Goal: Communication & Community: Answer question/provide support

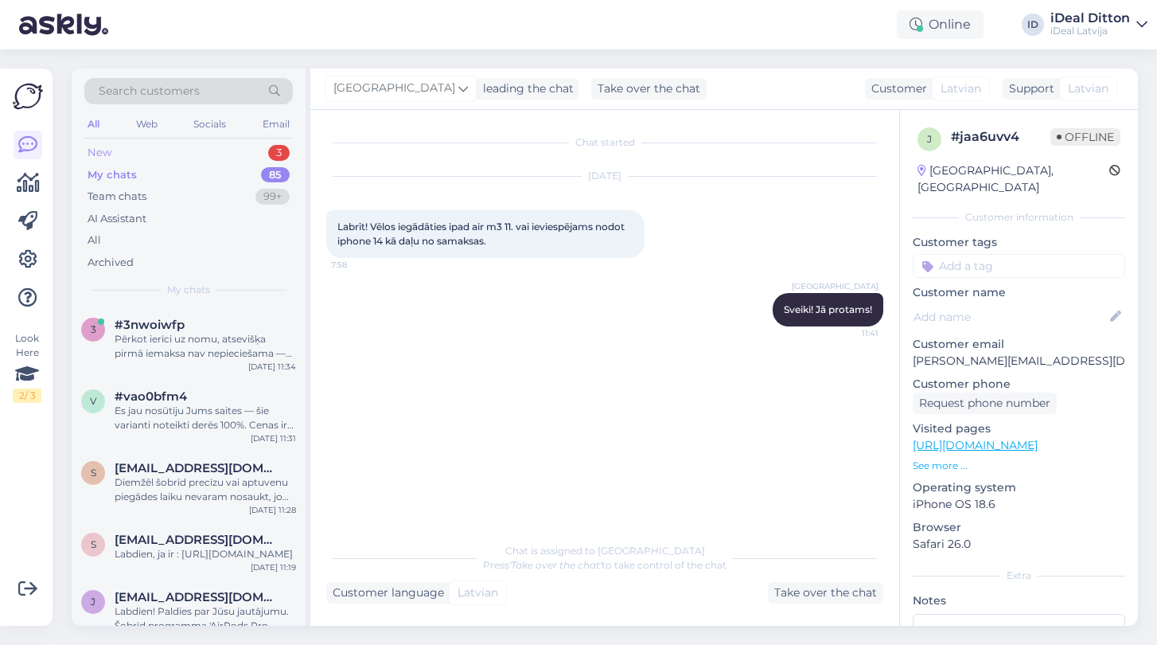
click at [103, 149] on div "New" at bounding box center [100, 153] width 24 height 16
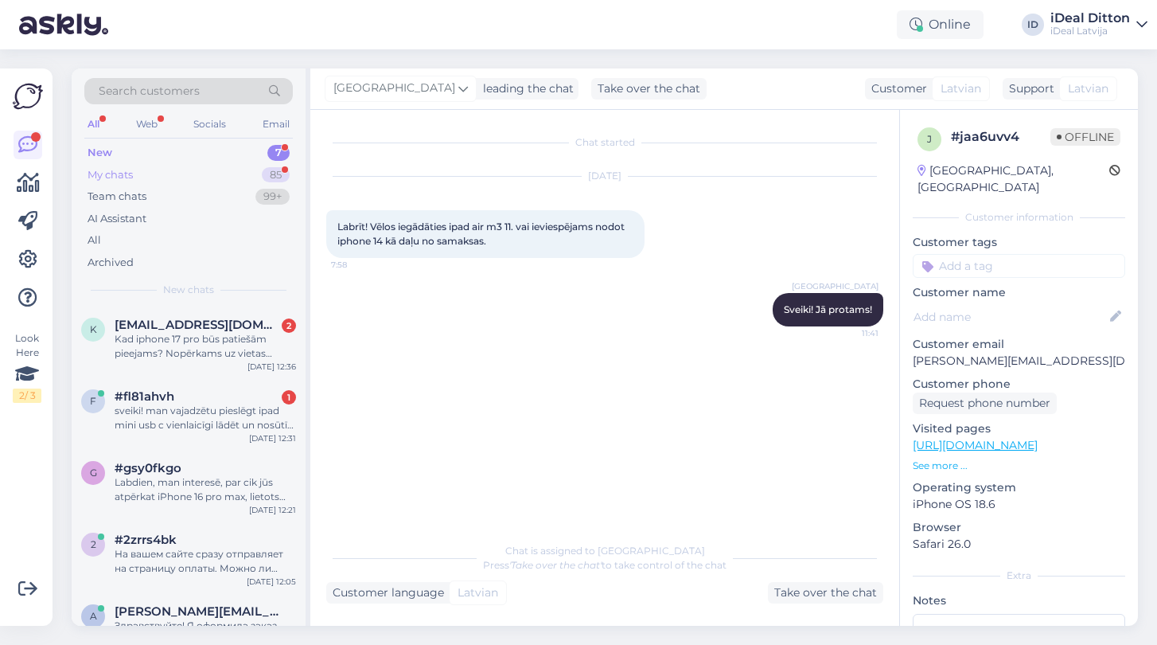
click at [106, 170] on div "My chats" at bounding box center [110, 175] width 45 height 16
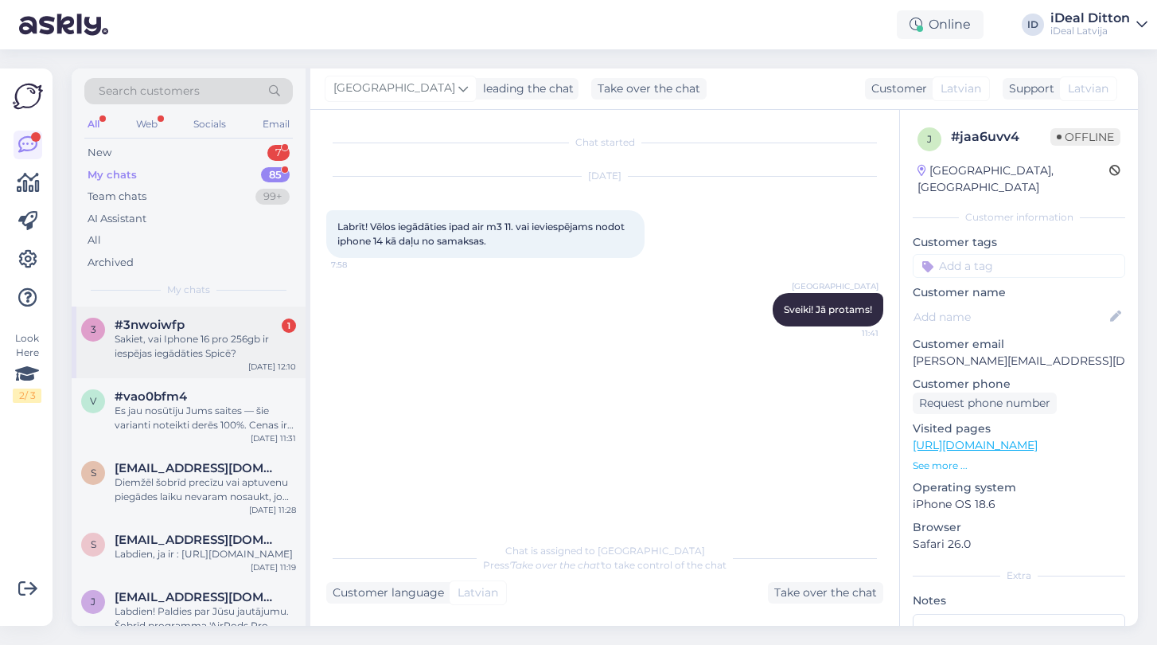
click at [163, 358] on div "3 #3nwoiwfp 1 Sakiet, vai Iphone 16 pro 256gb ir iespējas iegādāties Spicē? [DA…" at bounding box center [189, 342] width 234 height 72
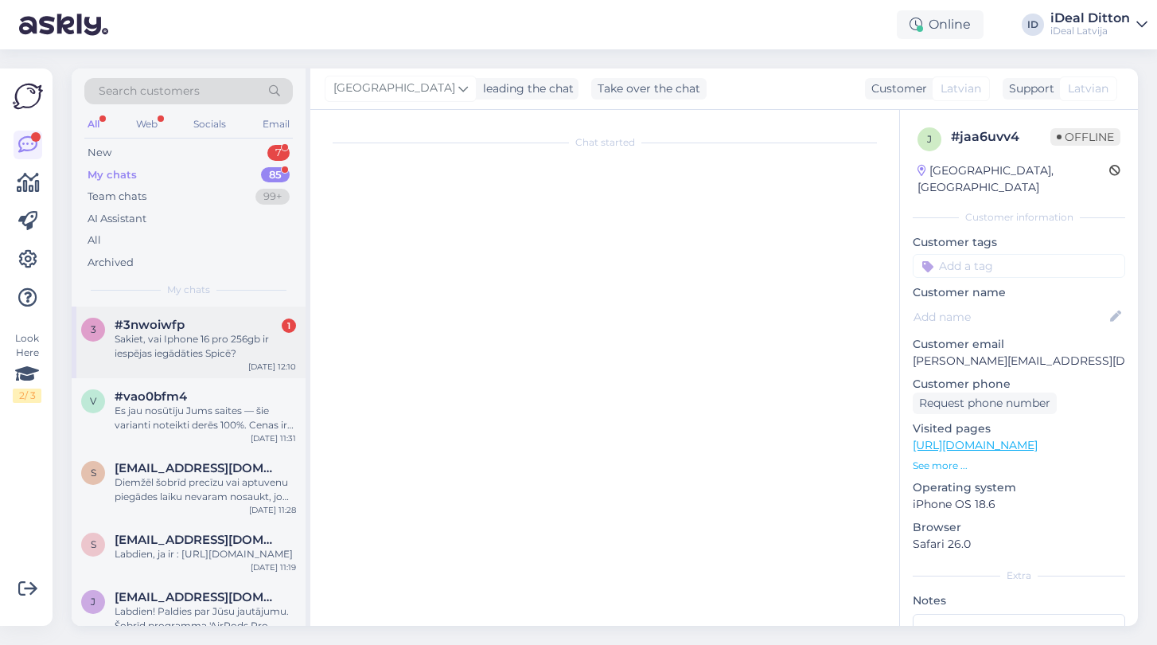
click at [176, 337] on div "Sakiet, vai Iphone 16 pro 256gb ir iespējas iegādāties Spicē?" at bounding box center [206, 346] width 182 height 29
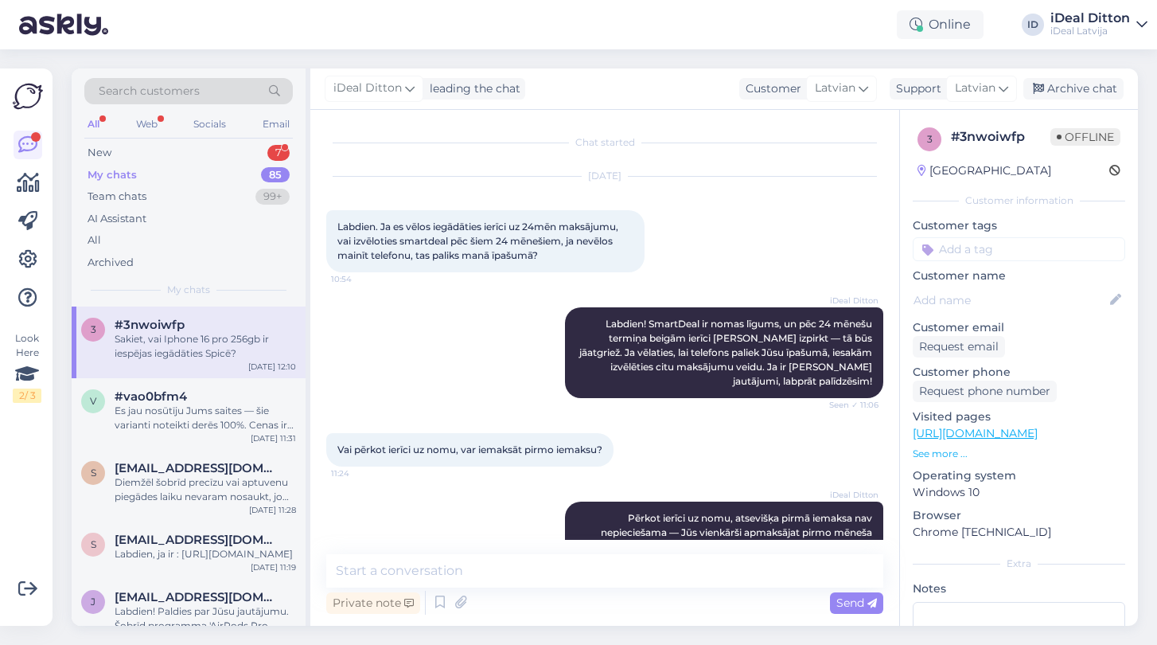
scroll to position [110, 0]
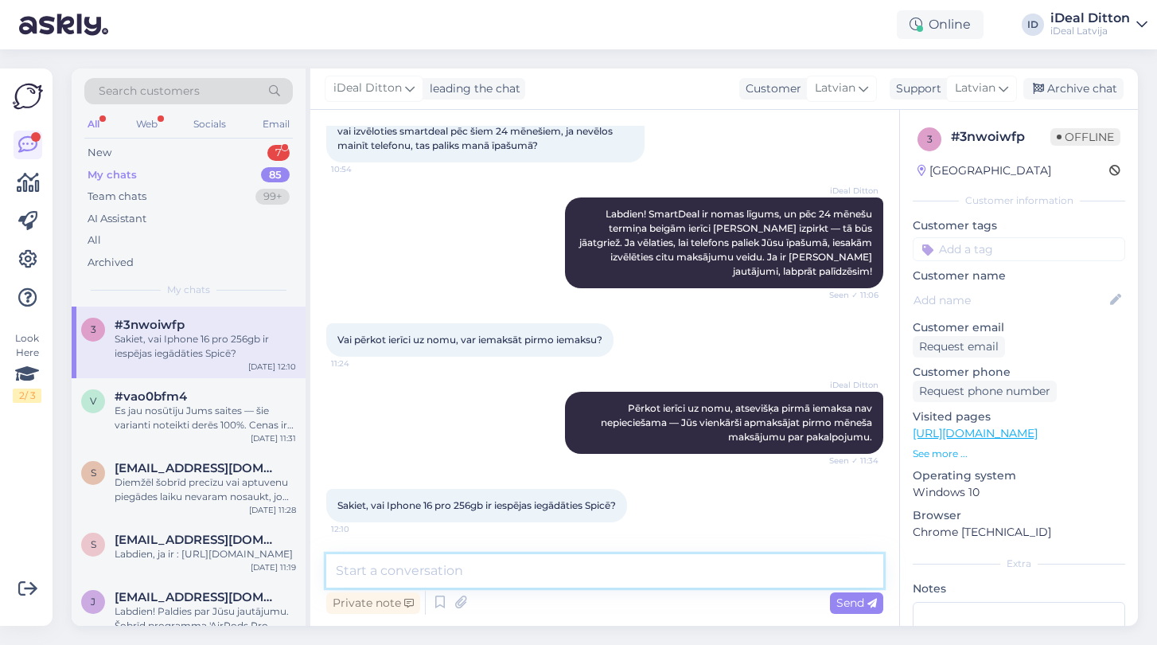
click at [524, 578] on textarea at bounding box center [604, 570] width 557 height 33
paste textarea "iPhone 16 Pro 256GB Desert Titanium"
paste textarea "Black Titanium"
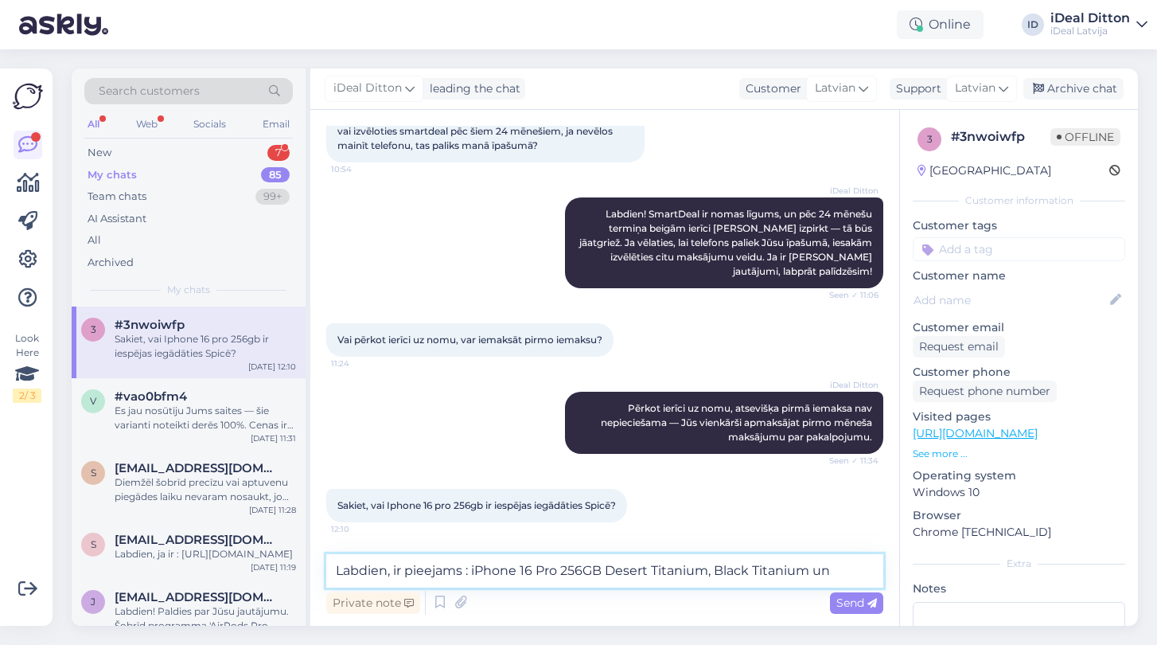
paste textarea "White Titanium"
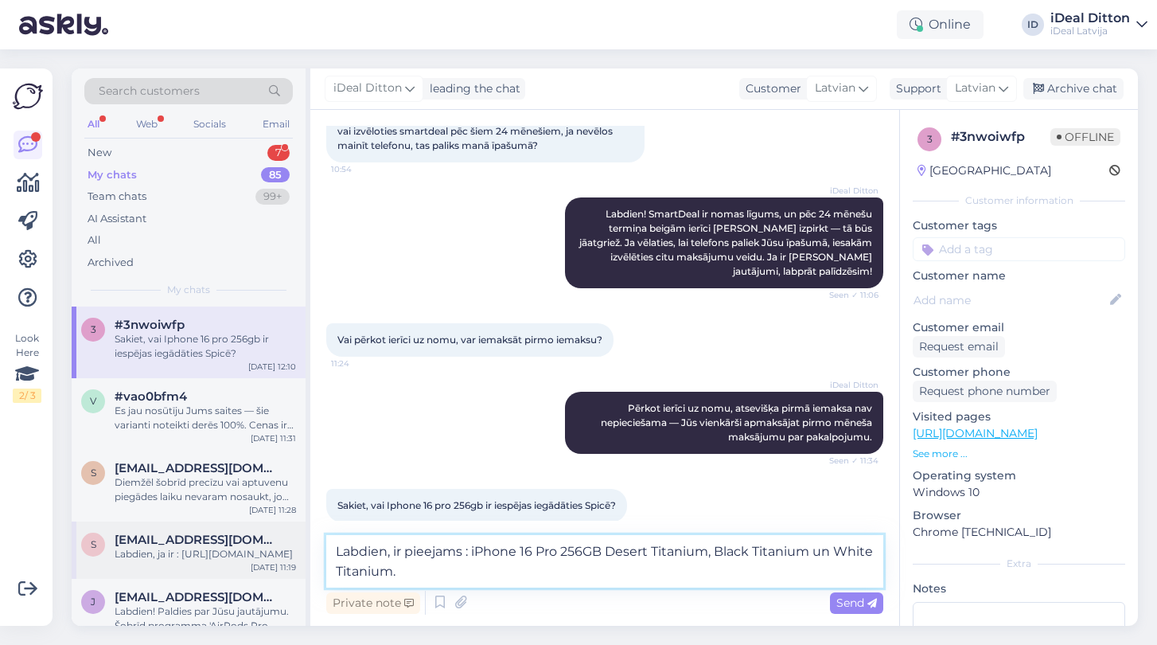
drag, startPoint x: 405, startPoint y: 552, endPoint x: 297, endPoint y: 552, distance: 108.3
click at [297, 552] on div "Search customers All Web Socials Email New 7 My chats 85 Team chats 99+ AI Assi…" at bounding box center [605, 346] width 1067 height 557
click at [365, 565] on textarea "Jpieejams : iPhone 16 Pro 256GB Desert Titanium, Black Titanium un White Titani…" at bounding box center [604, 561] width 557 height 53
click at [344, 550] on textarea "Jpieejams : iPhone 16 Pro 256GB Desert Titanium, Black Titanium un White Titani…" at bounding box center [604, 561] width 557 height 53
click at [415, 576] on textarea "Jā ir pieejams : iPhone 16 Pro 256GB Desert Titanium, Black Titanium un White T…" at bounding box center [604, 561] width 557 height 53
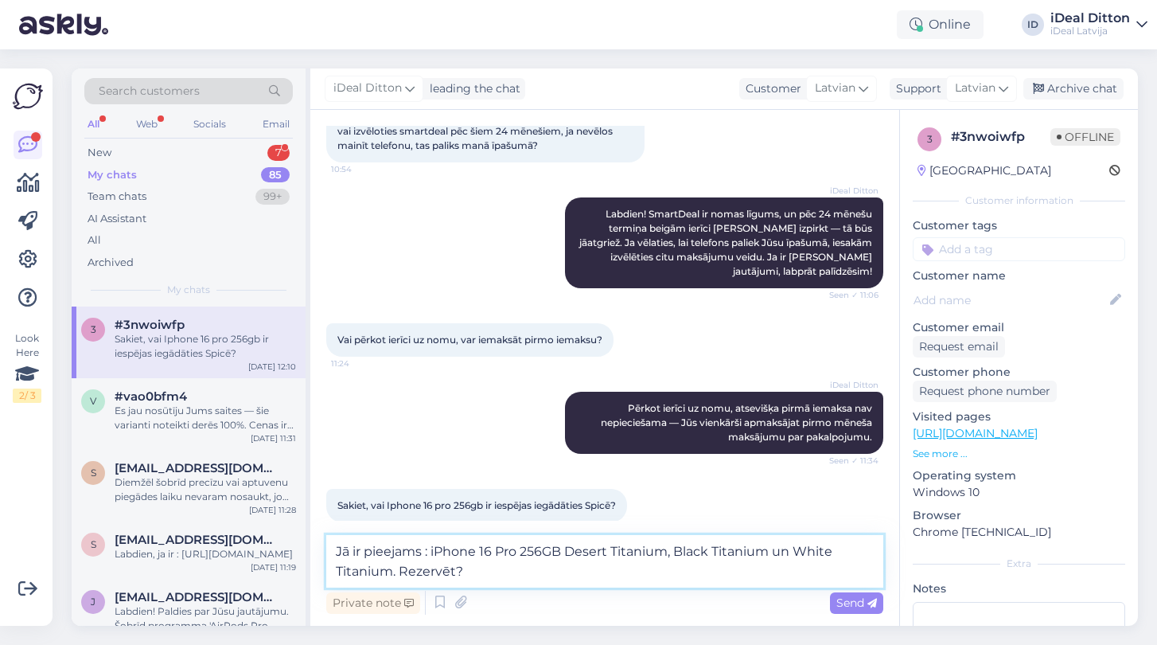
type textarea "Jā ir pieejams : iPhone 16 Pro 256GB Desert Titanium, Black Titanium un White T…"
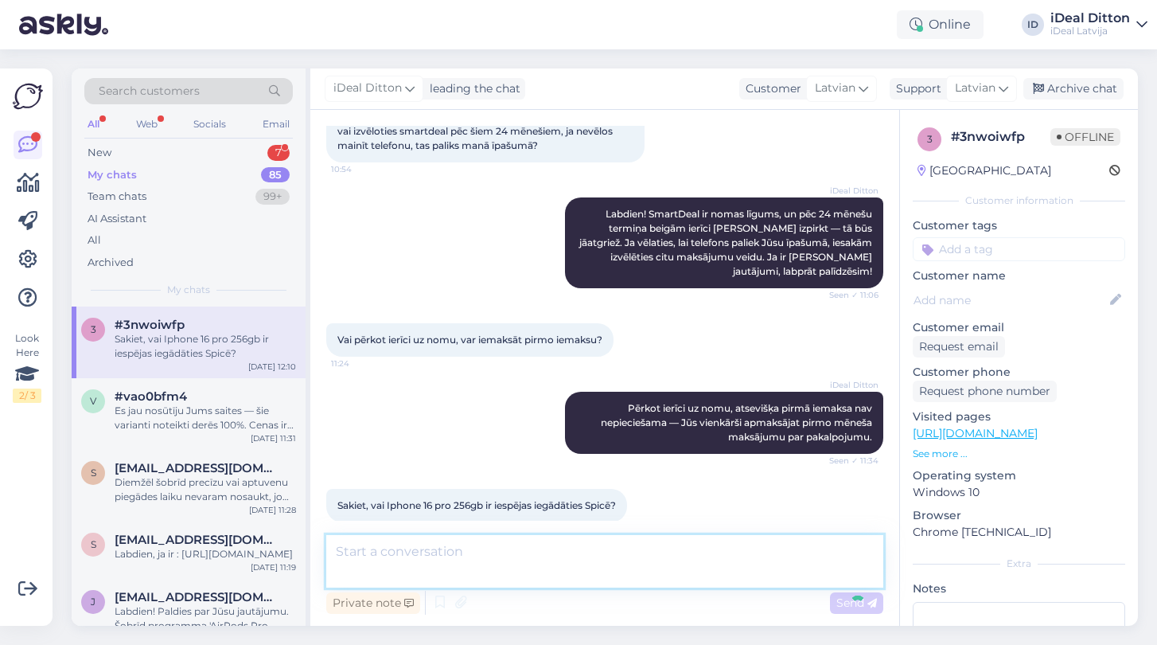
scroll to position [193, 0]
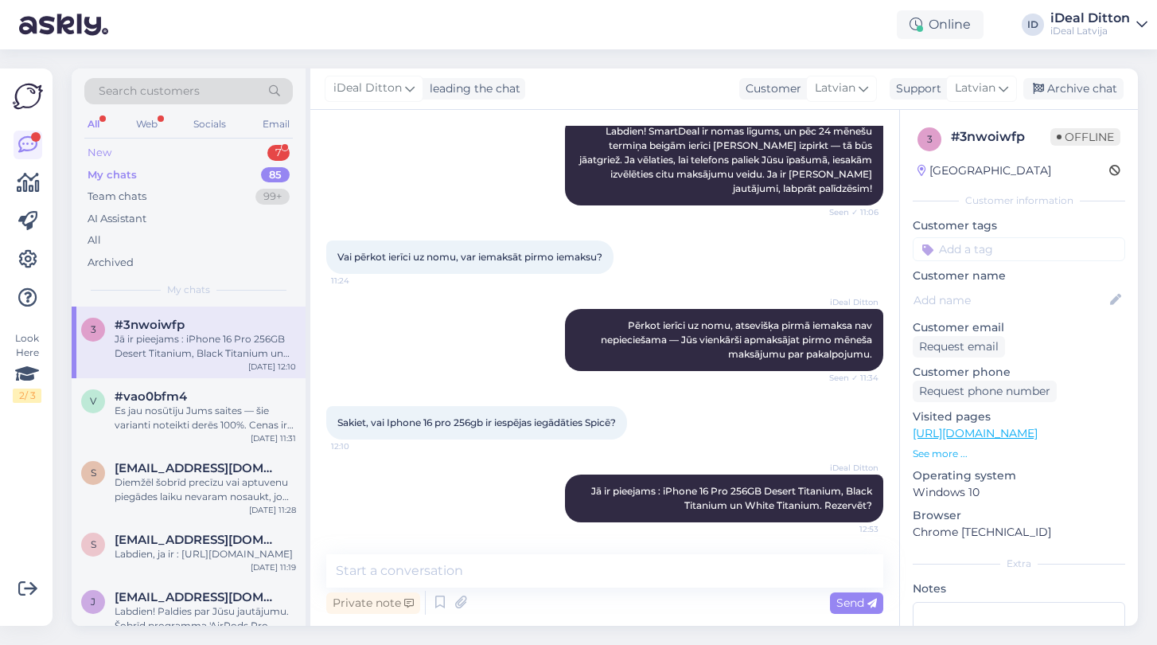
click at [102, 150] on div "New" at bounding box center [100, 153] width 24 height 16
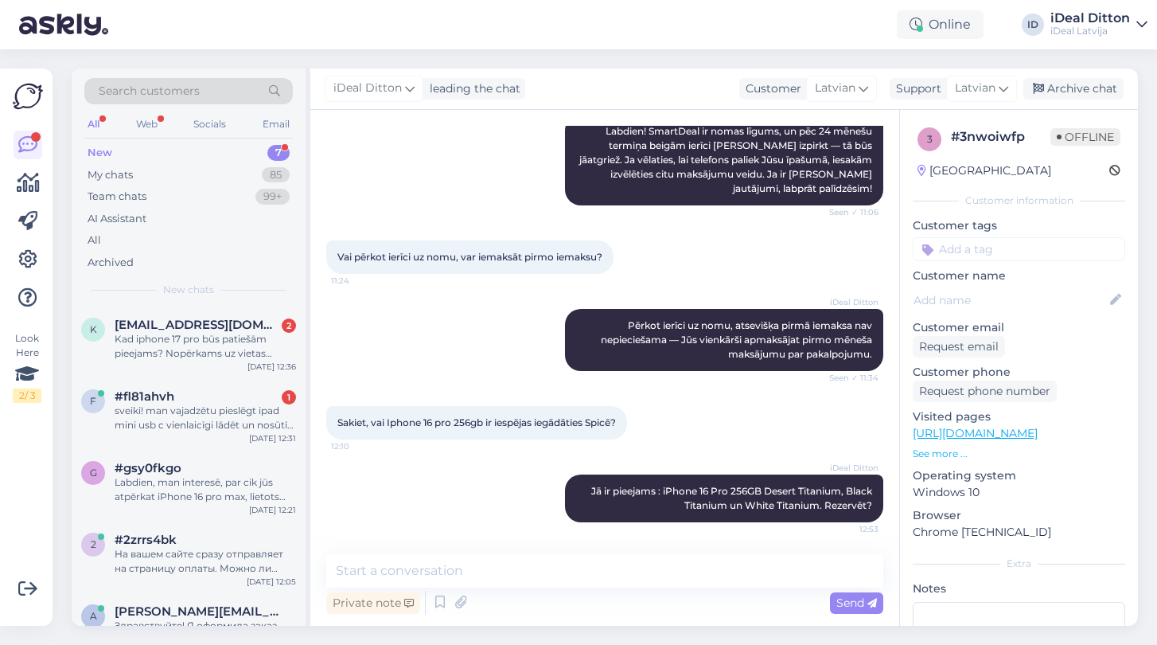
scroll to position [0, 0]
click at [180, 425] on div "sveiki! man vajadzētu pieslēgt ipad mini usb c vienlaicīgi lādēt un nosūtīt aud…" at bounding box center [206, 418] width 182 height 29
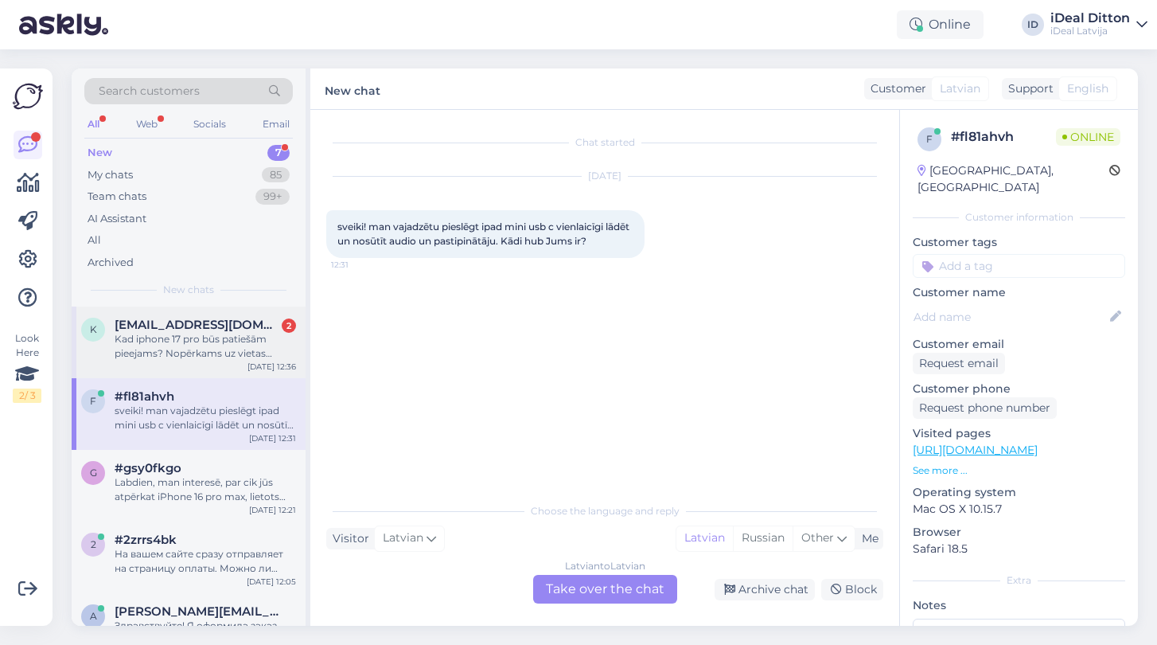
click at [166, 356] on div "Kad iphone 17 pro būs patiešām pieejams? Nopērkams uz vietas veikalā?" at bounding box center [206, 346] width 182 height 29
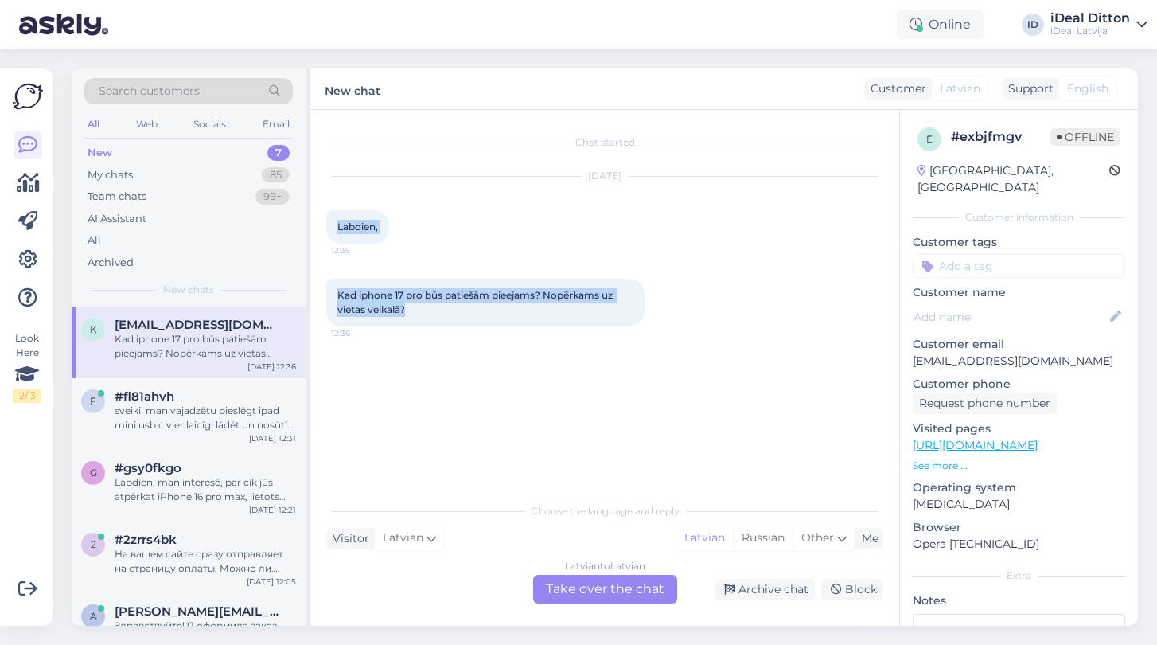
drag, startPoint x: 337, startPoint y: 222, endPoint x: 449, endPoint y: 314, distance: 144.8
copy div "Labdien, 12:35 Kad iphone 17 pro būs patiešām pieejams? Nopērkams uz vietas vei…"
click at [632, 593] on div "Latvian to Latvian Take over the chat" at bounding box center [605, 589] width 144 height 29
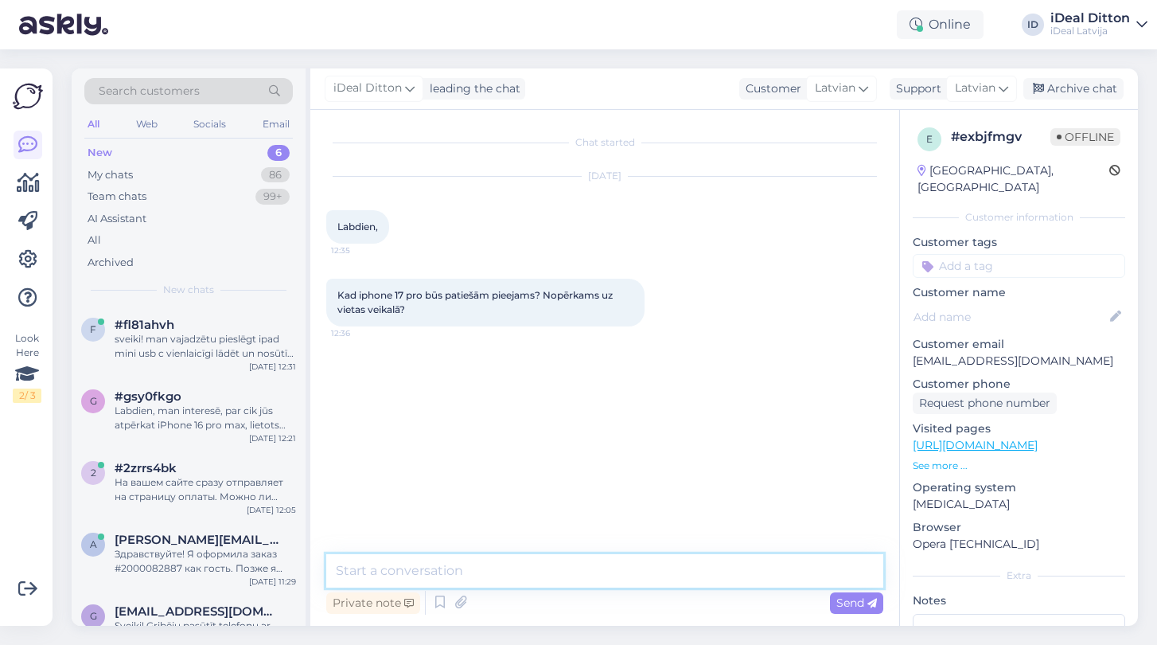
click at [408, 568] on textarea at bounding box center [604, 570] width 557 height 33
paste textarea "Labdien! Pagaidām precīzu datumu, kad iPhone 17 Pro būs pieejams uz vietas veik…"
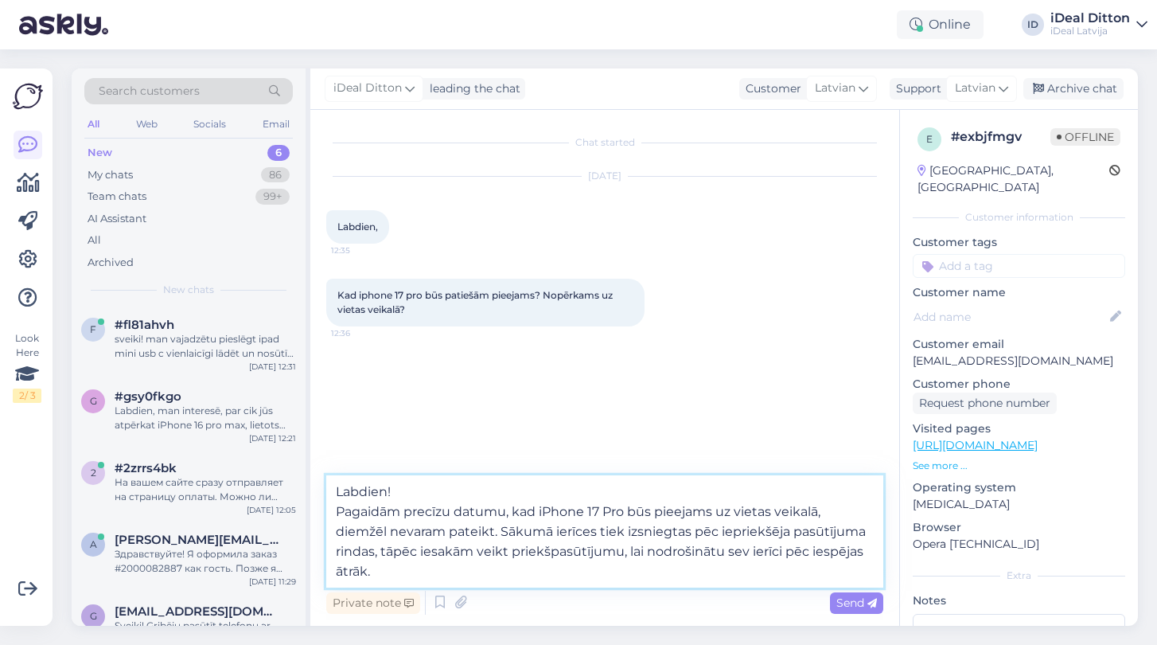
type textarea "Labdien! Pagaidām precīzu datumu, kad iPhone 17 Pro būs pieejams uz vietas veik…"
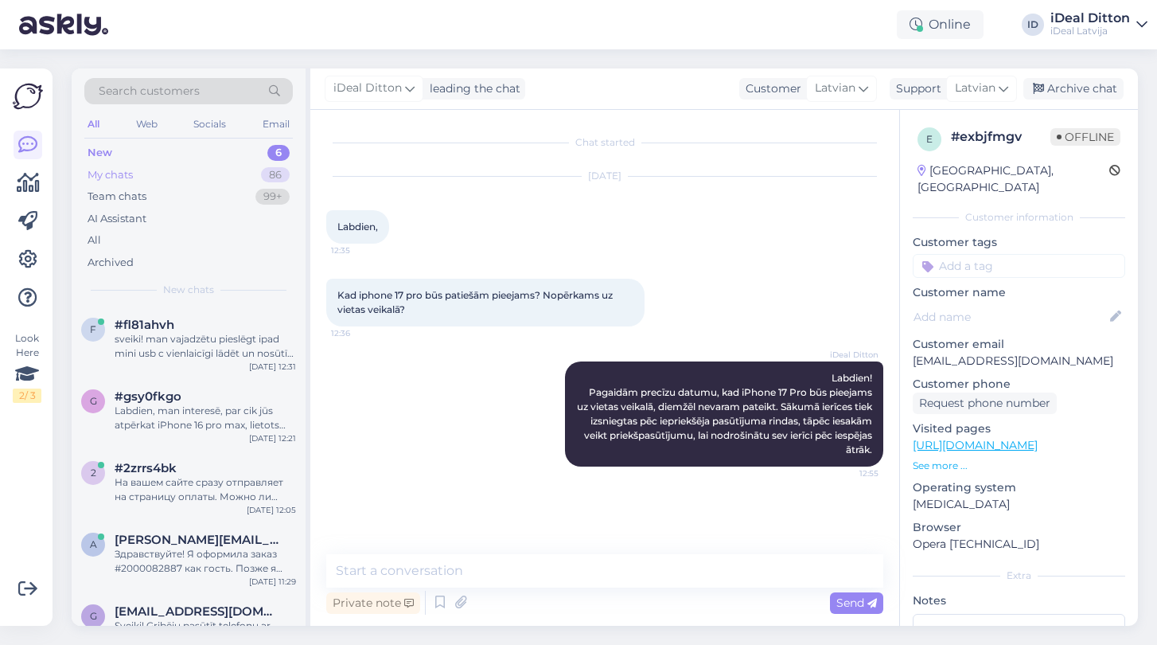
click at [111, 170] on div "My chats" at bounding box center [110, 175] width 45 height 16
click at [104, 152] on div "New" at bounding box center [100, 153] width 24 height 16
click at [154, 351] on div "sveiki! man vajadzētu pieslēgt ipad mini usb c vienlaicīgi lādēt un nosūtīt aud…" at bounding box center [206, 346] width 182 height 29
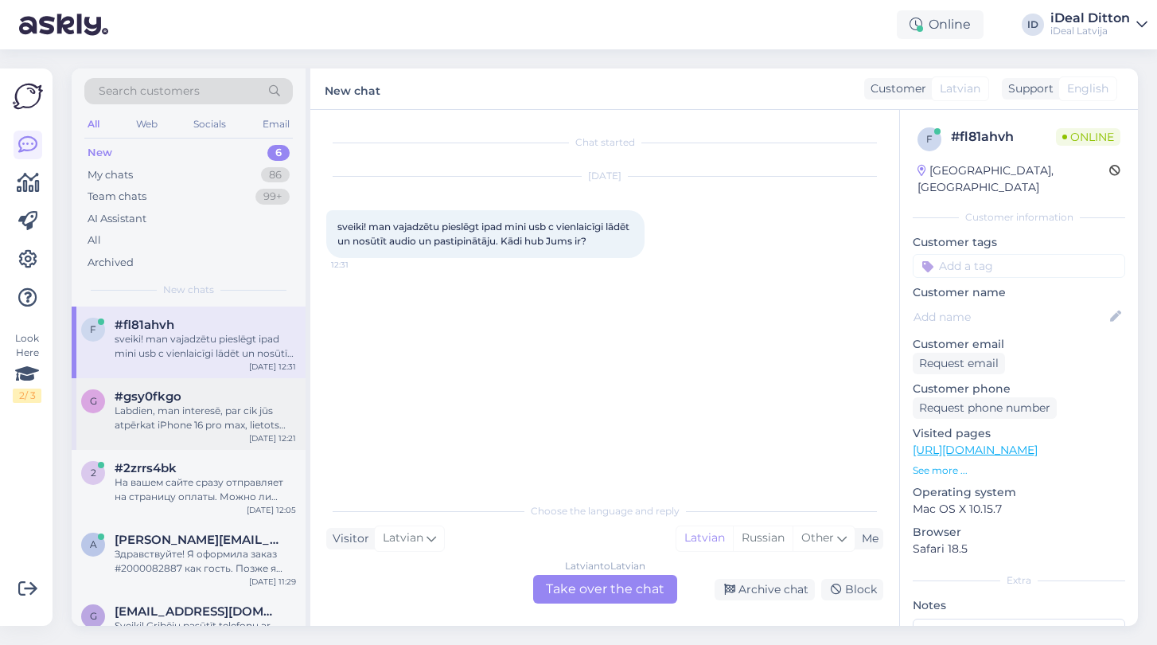
click at [141, 431] on div "g #gsy0fkgo Labdien, man interesē, par cik jūs atpērkat iPhone 16 pro max, liet…" at bounding box center [189, 414] width 234 height 72
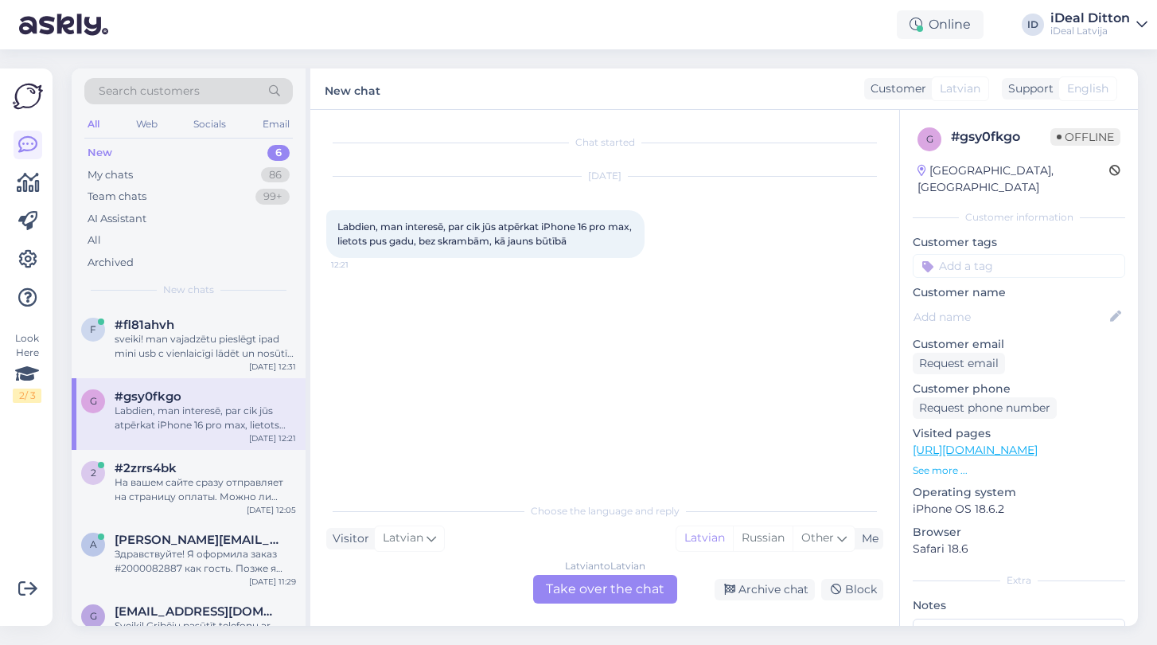
drag, startPoint x: 336, startPoint y: 226, endPoint x: 636, endPoint y: 244, distance: 300.6
click at [636, 244] on div "Labdien, man interesē, par cik jūs atpērkat iPhone 16 pro max, lietots pus gadu…" at bounding box center [485, 234] width 318 height 48
copy span "Labdien, man interesē, par cik jūs atpērkat iPhone 16 pro max, lietots pus gadu…"
click at [590, 594] on div "Latvian to Latvian Take over the chat" at bounding box center [605, 589] width 144 height 29
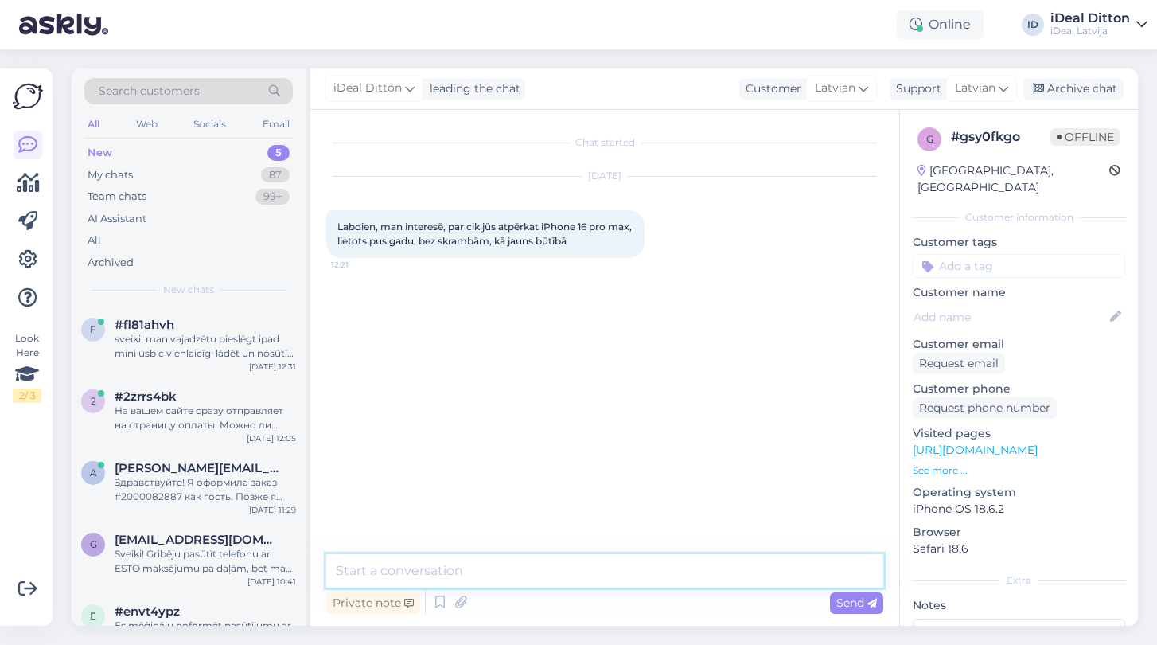
click at [478, 562] on textarea at bounding box center [604, 570] width 557 height 33
paste textarea "Labdien! Paldies par Jūsu jautājumu! Aptuveno iPhone 16 Pro Max novērtējumu Jūs…"
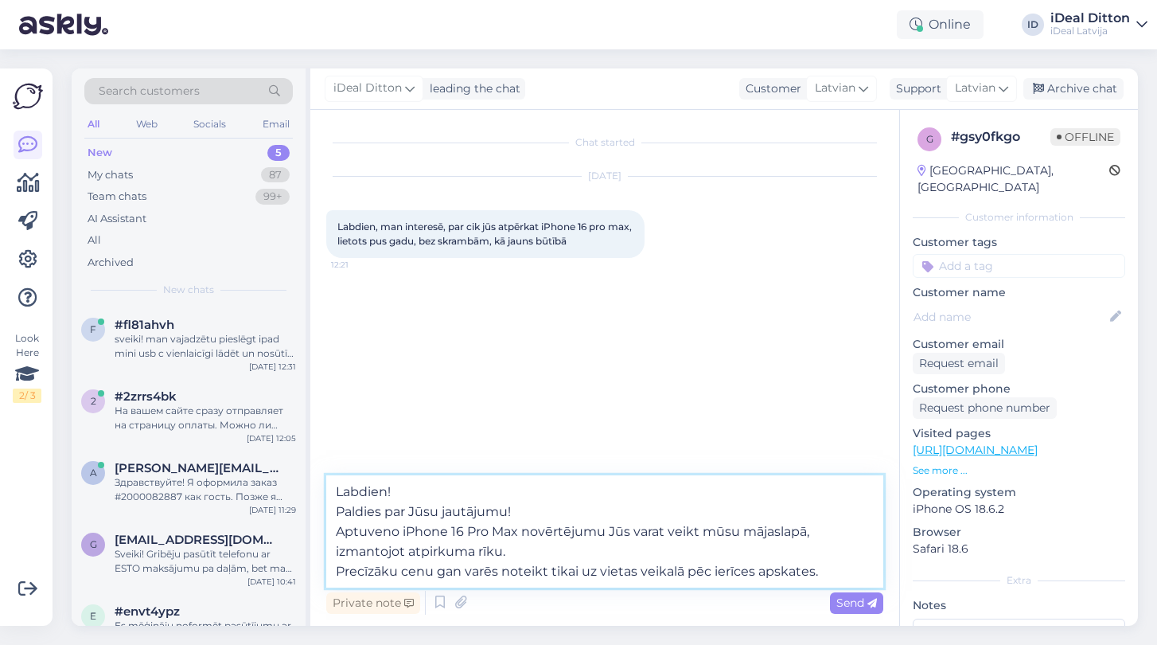
click at [511, 556] on textarea "Labdien! Paldies par Jūsu jautājumu! Aptuveno iPhone 16 Pro Max novērtējumu Jūs…" at bounding box center [604, 531] width 557 height 112
paste textarea "[URL][DOMAIN_NAME]"
type textarea "Labdien! Paldies par Jūsu jautājumu! Aptuveno iPhone 16 Pro Max novērtējumu Jūs…"
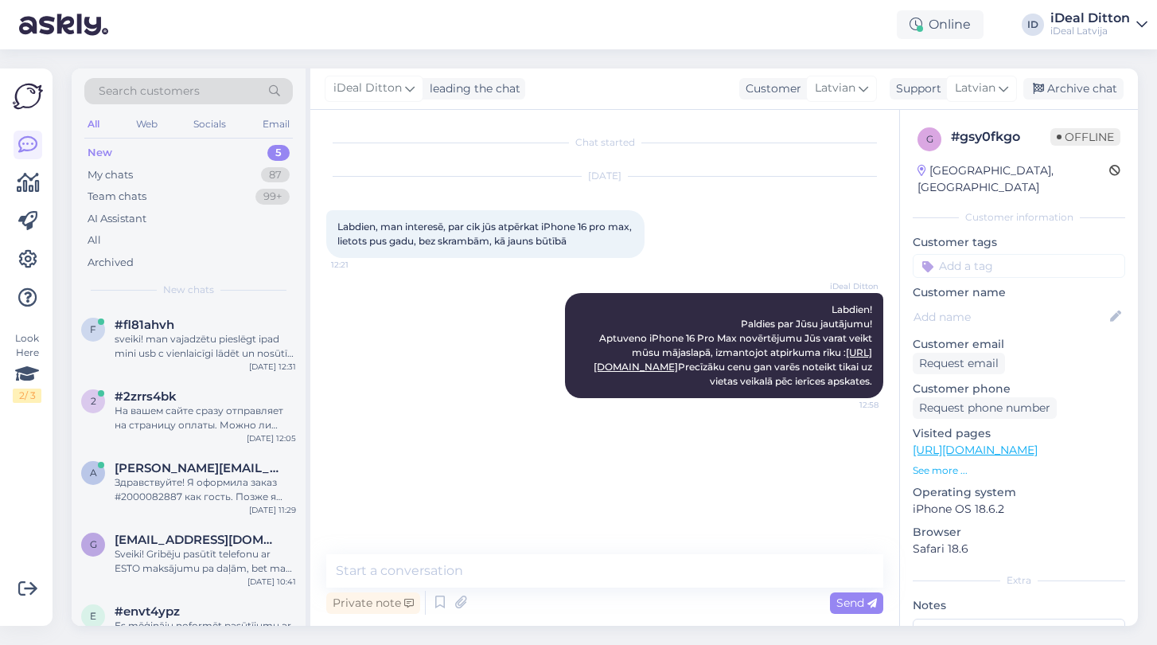
click at [99, 152] on div "New" at bounding box center [100, 153] width 25 height 16
click at [171, 417] on div "На вашем сайте сразу отправляет на страницу оплаты. Можно ли оплатить на месте …" at bounding box center [206, 418] width 182 height 29
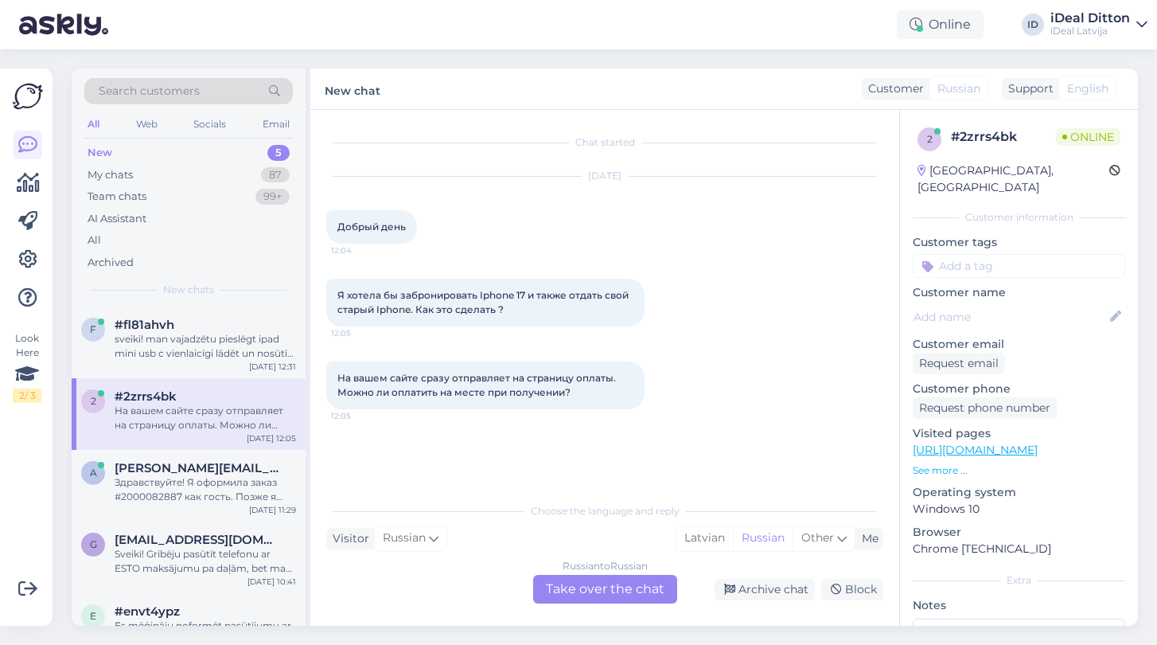
click at [594, 602] on div "Russian to Russian Take over the chat" at bounding box center [605, 589] width 144 height 29
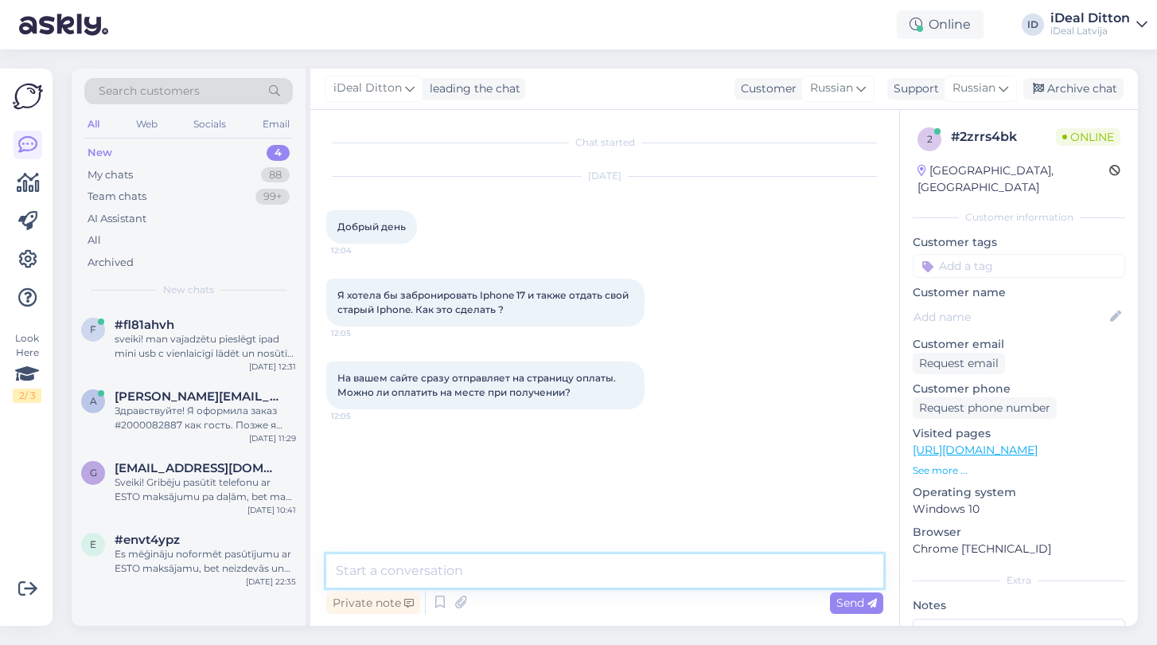
click at [529, 568] on textarea at bounding box center [604, 570] width 557 height 33
type textarea "L"
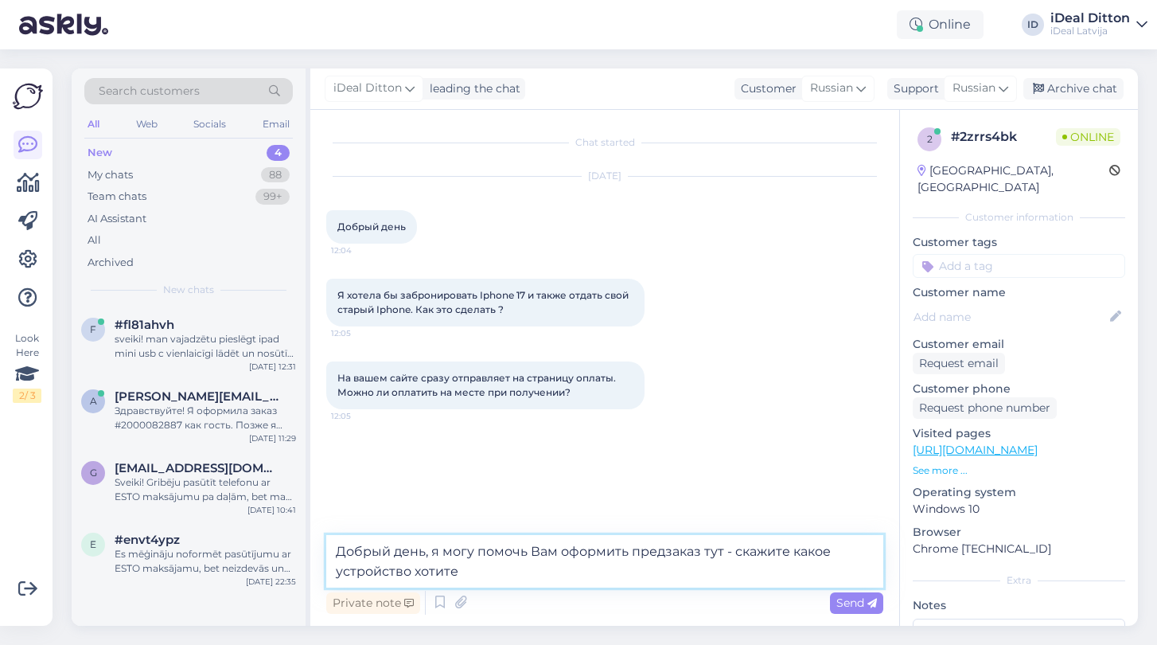
type textarea "Добрый день, я могу помочь Вам оформить предзаказ тут - скажите какое устройств…"
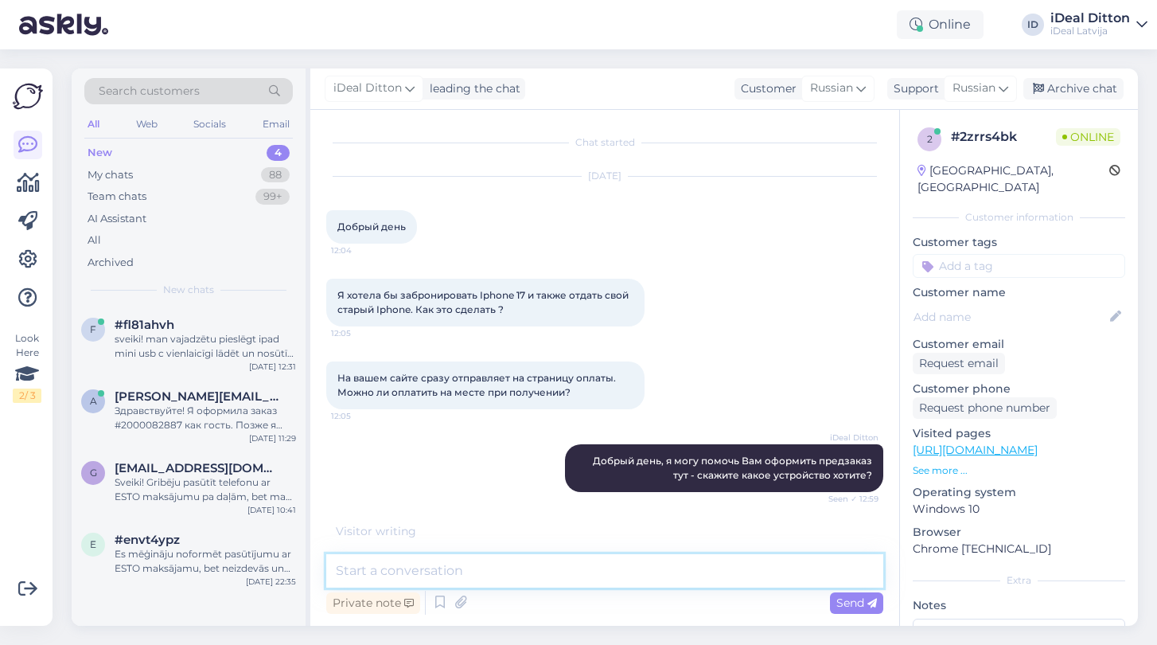
scroll to position [38, 0]
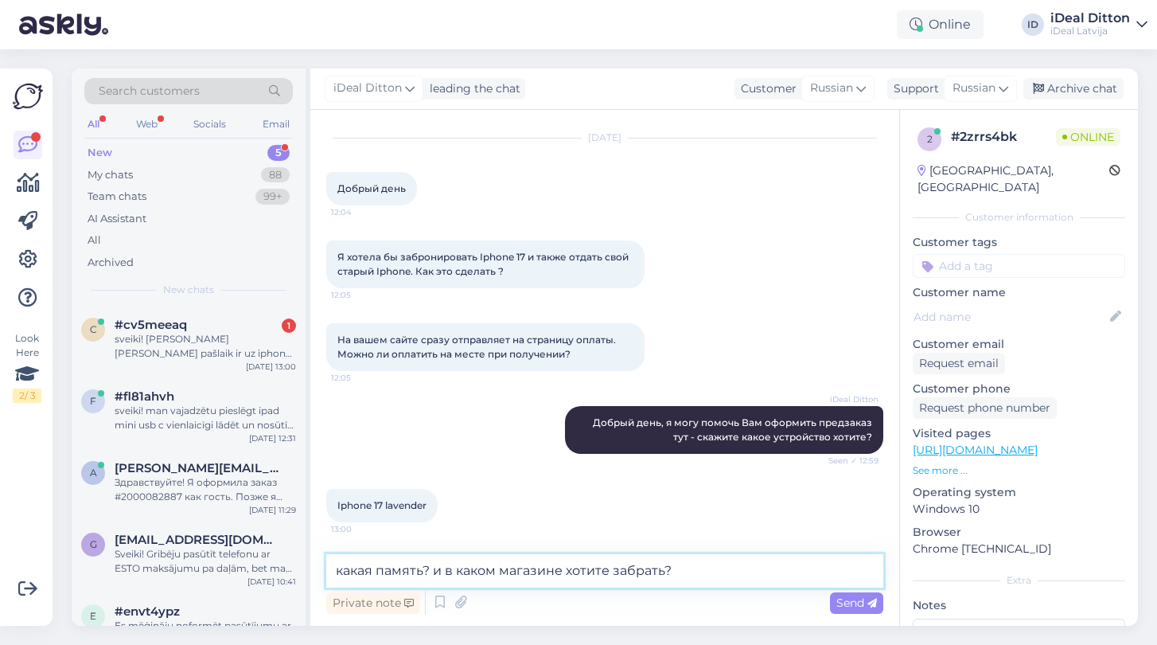
type textarea "какая память? и в каком магазине хотите забрать?"
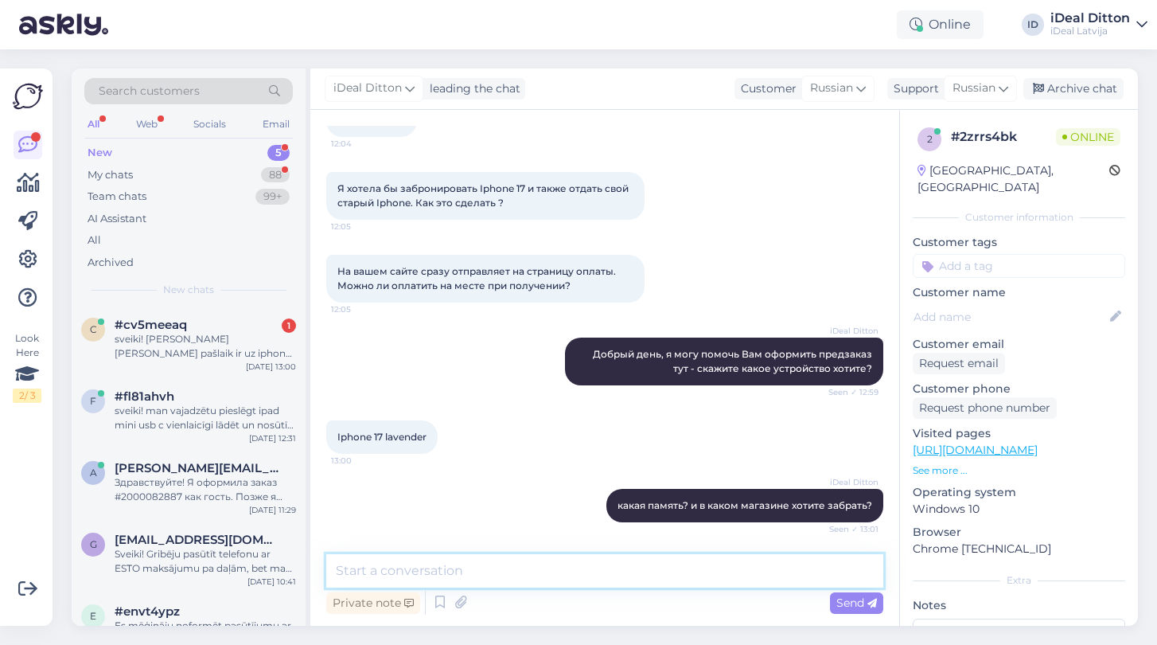
scroll to position [175, 0]
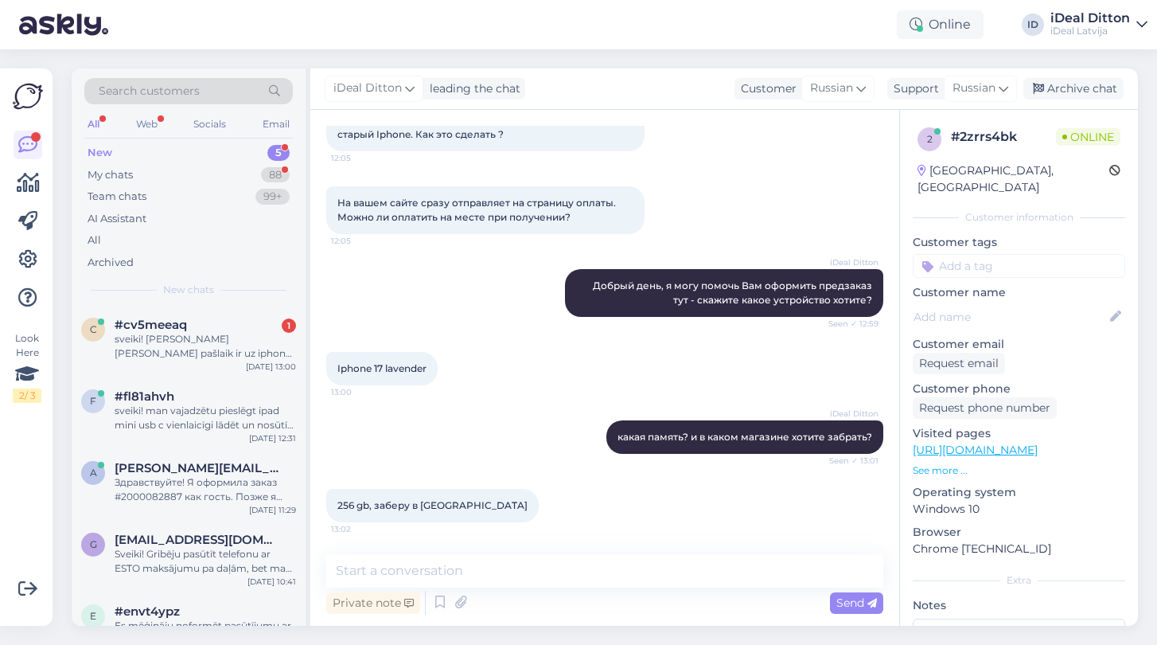
click at [430, 365] on div "Iphone 17 lavender 13:00" at bounding box center [381, 368] width 111 height 33
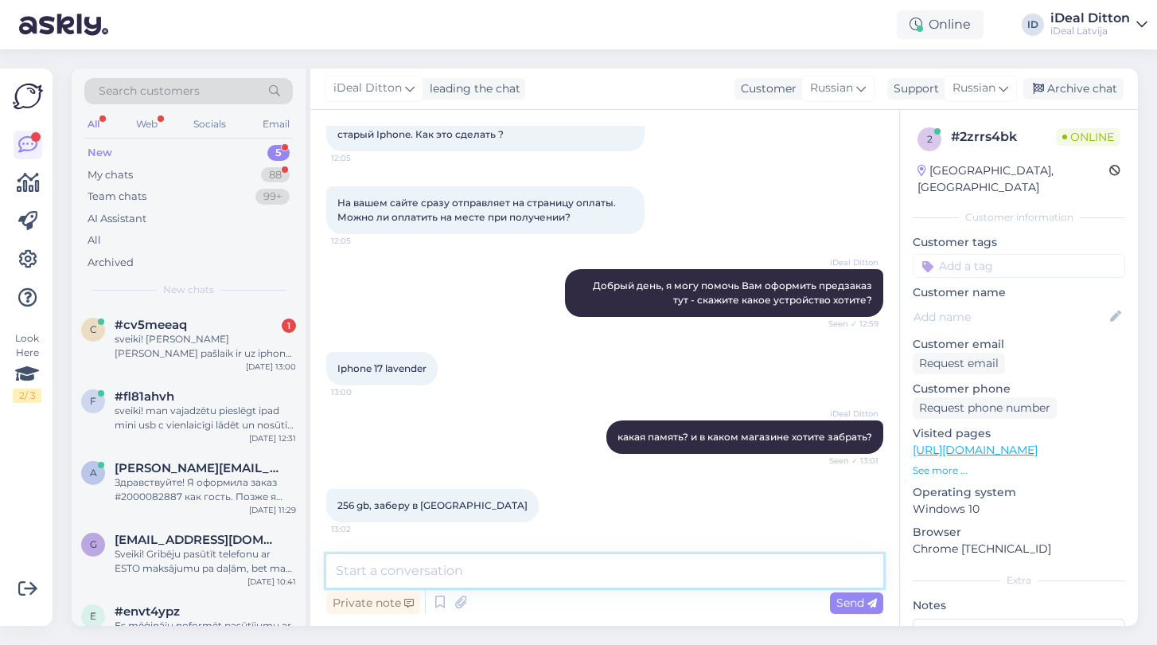
click at [393, 574] on textarea at bounding box center [604, 570] width 557 height 33
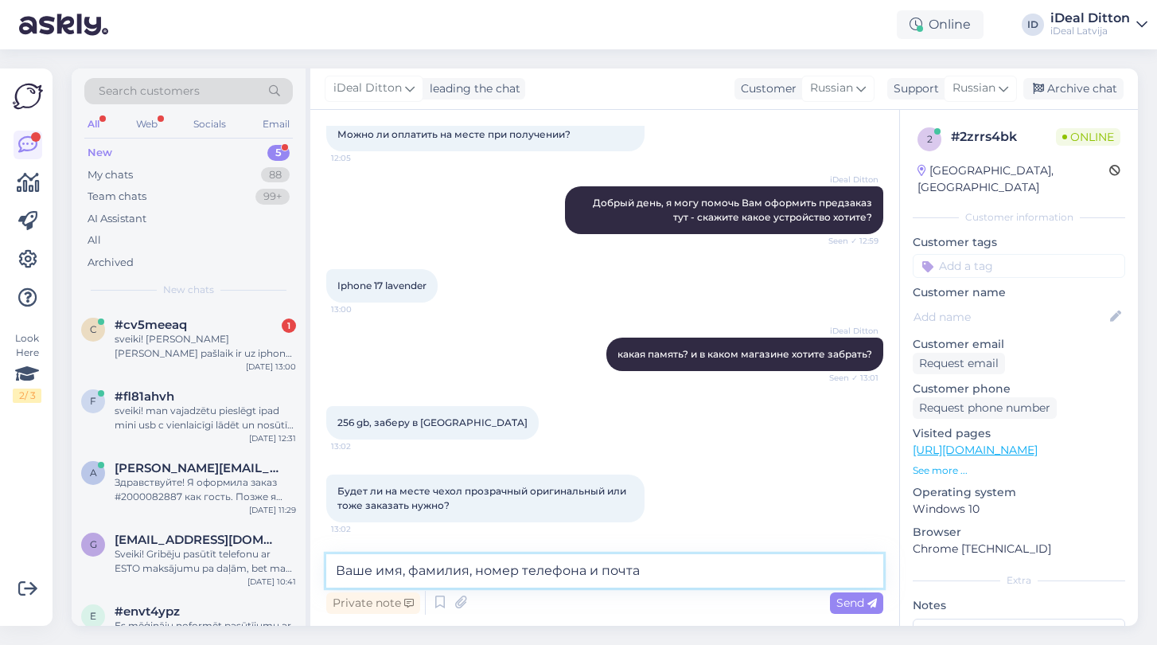
type textarea "Ваше имя, фамилия, номер телефона и почта"
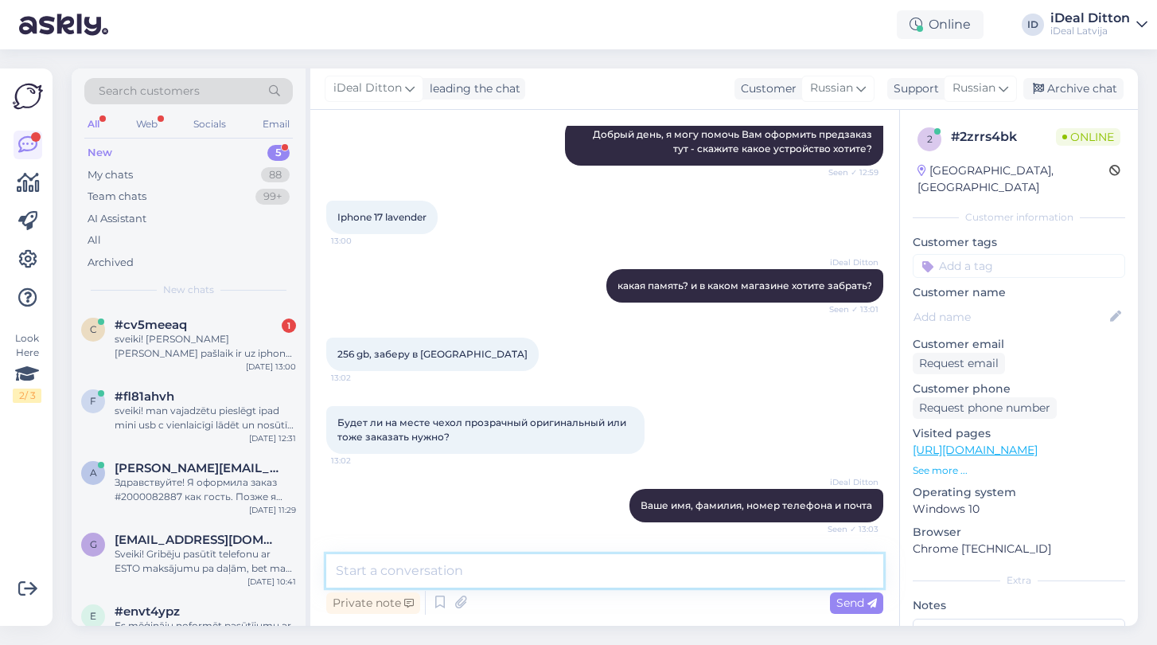
scroll to position [395, 0]
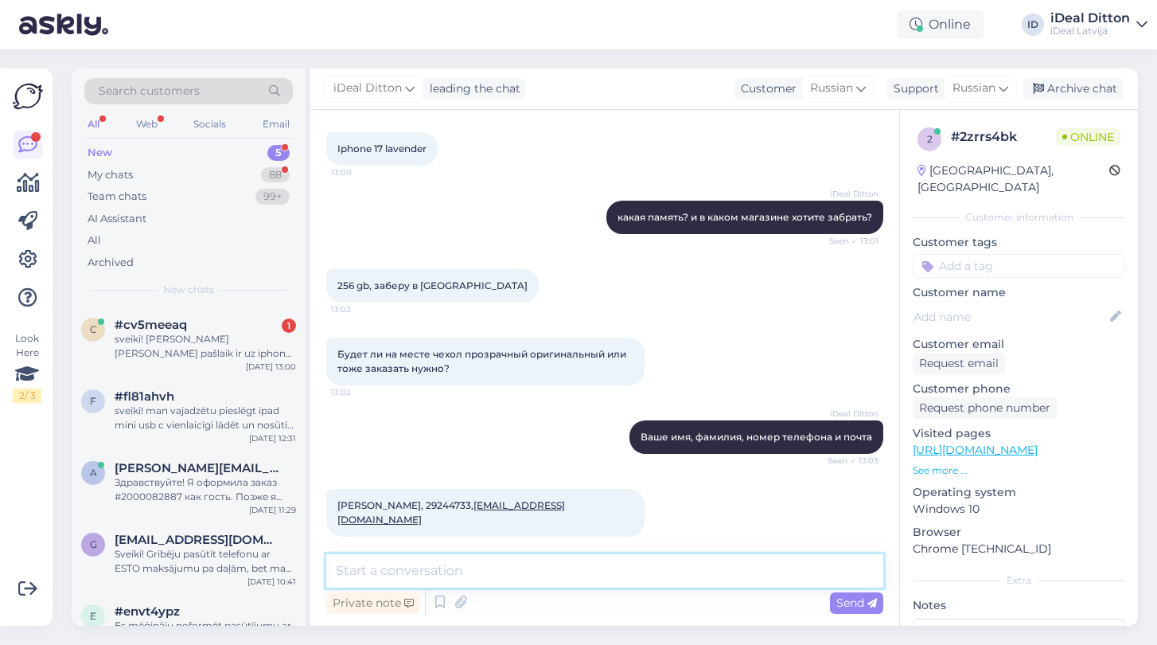
type textarea "x"
type textarea "чехол тоже могу зарезервировать"
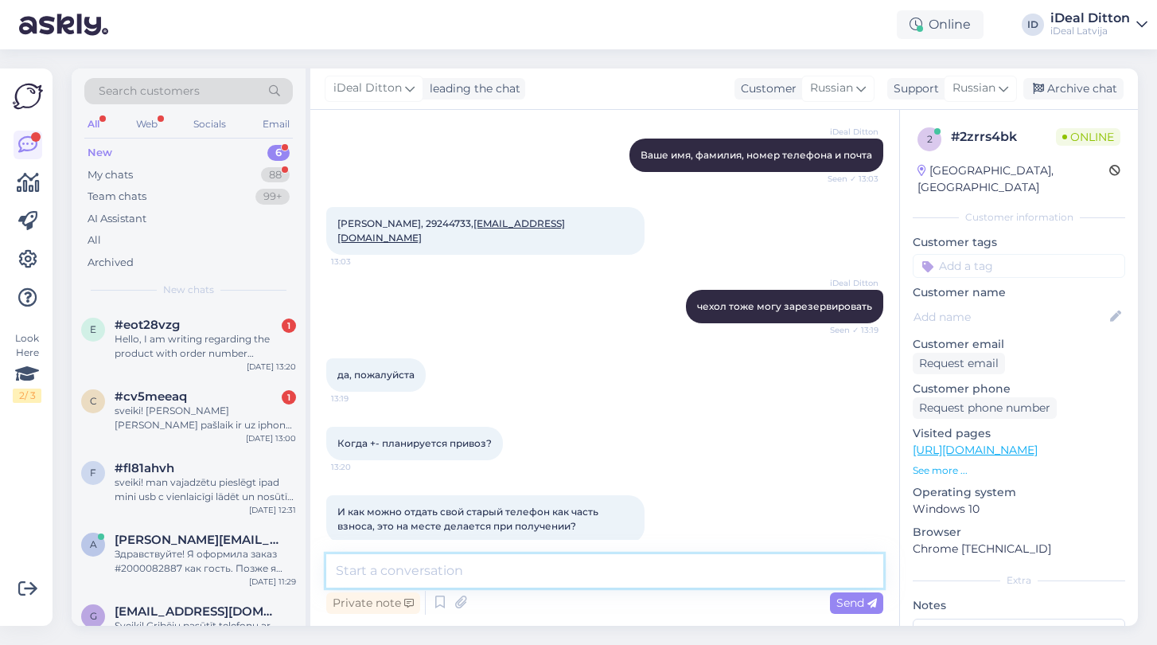
scroll to position [678, 0]
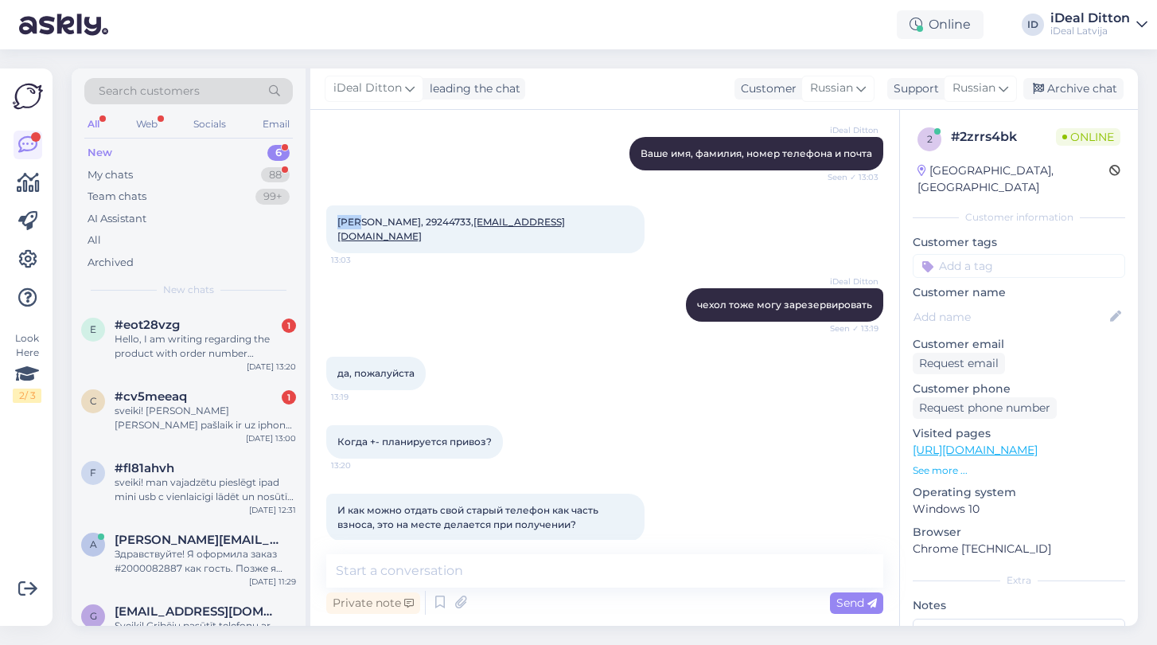
drag, startPoint x: 338, startPoint y: 221, endPoint x: 359, endPoint y: 224, distance: 21.6
click at [359, 224] on span "[PERSON_NAME], 29244733, [EMAIL_ADDRESS][DOMAIN_NAME]" at bounding box center [452, 229] width 228 height 26
copy span "Inna"
drag, startPoint x: 364, startPoint y: 220, endPoint x: 418, endPoint y: 222, distance: 54.2
click at [419, 222] on span "[PERSON_NAME], 29244733, [EMAIL_ADDRESS][DOMAIN_NAME]" at bounding box center [452, 229] width 228 height 26
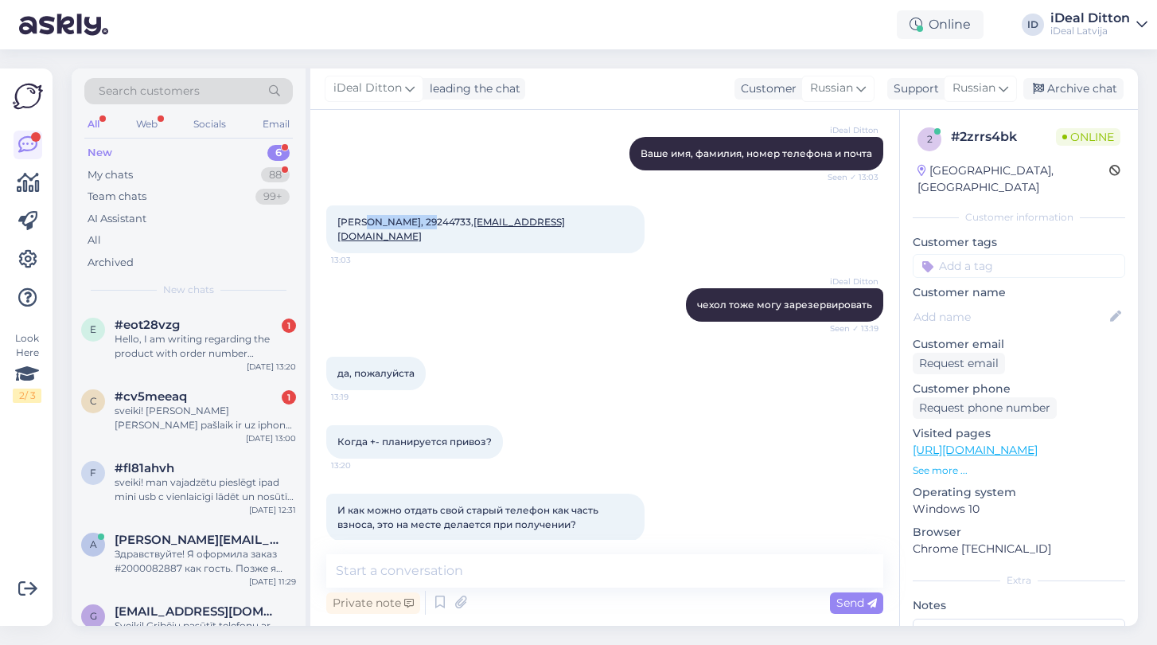
copy span "Staņislavska"
drag, startPoint x: 427, startPoint y: 220, endPoint x: 470, endPoint y: 221, distance: 43.8
click at [470, 221] on span "[PERSON_NAME], 29244733, [EMAIL_ADDRESS][DOMAIN_NAME]" at bounding box center [452, 229] width 228 height 26
copy span "29244733"
drag, startPoint x: 633, startPoint y: 225, endPoint x: 474, endPoint y: 224, distance: 158.4
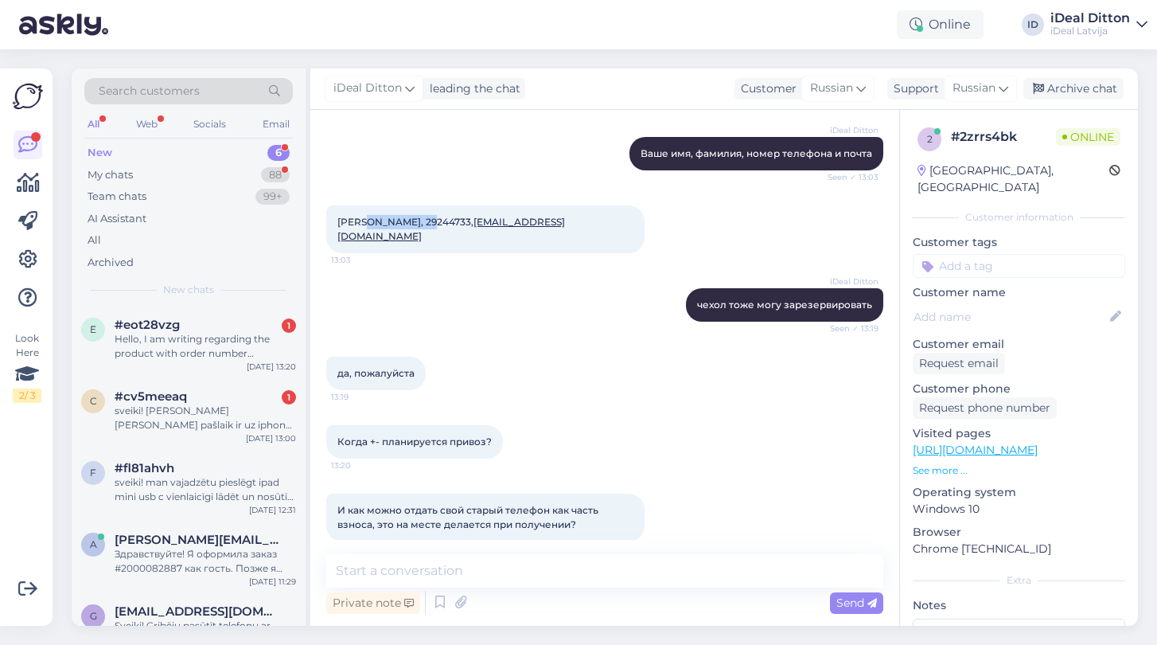
click at [474, 224] on div "[PERSON_NAME], 29244733, [EMAIL_ADDRESS][DOMAIN_NAME] 13:03" at bounding box center [485, 229] width 318 height 48
copy span "[EMAIL_ADDRESS][DOMAIN_NAME]"
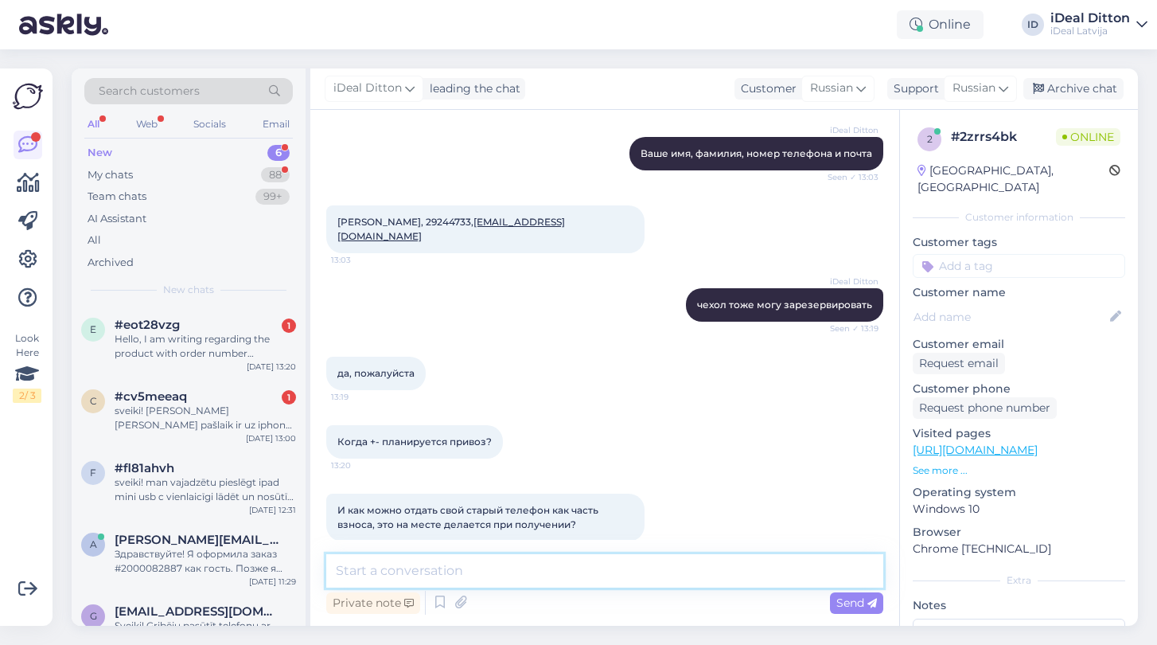
click at [503, 572] on textarea at bounding box center [604, 570] width 557 height 33
type textarea "Z"
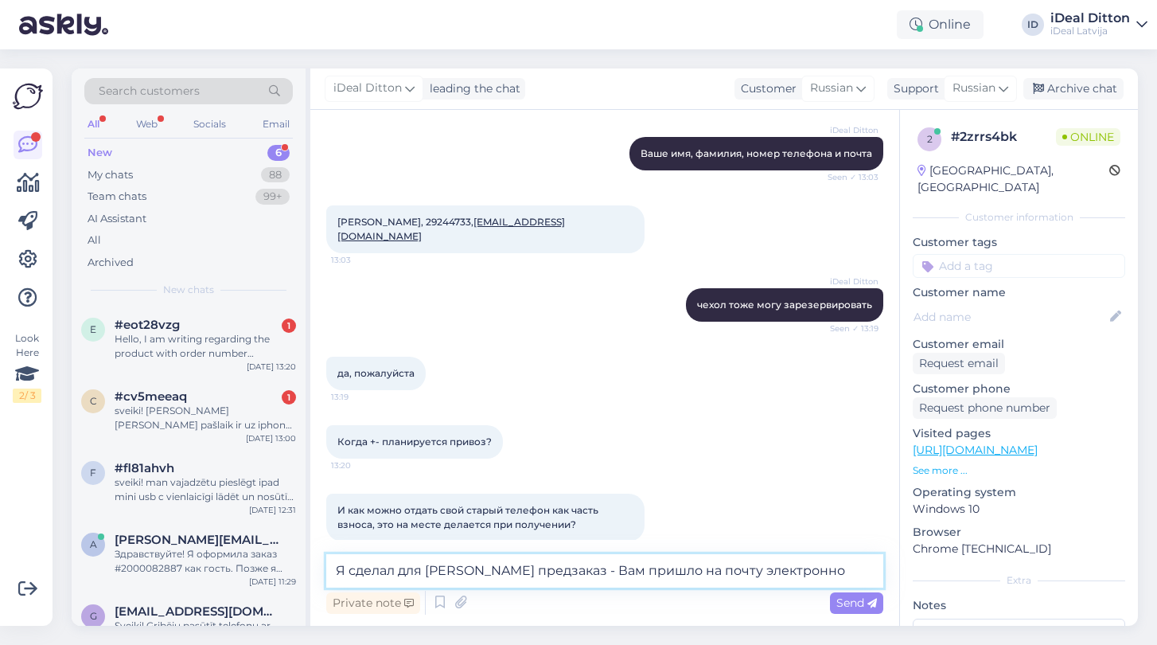
type textarea "Я сделал для [PERSON_NAME] предзаказ - Вам пришло на почту электронно"
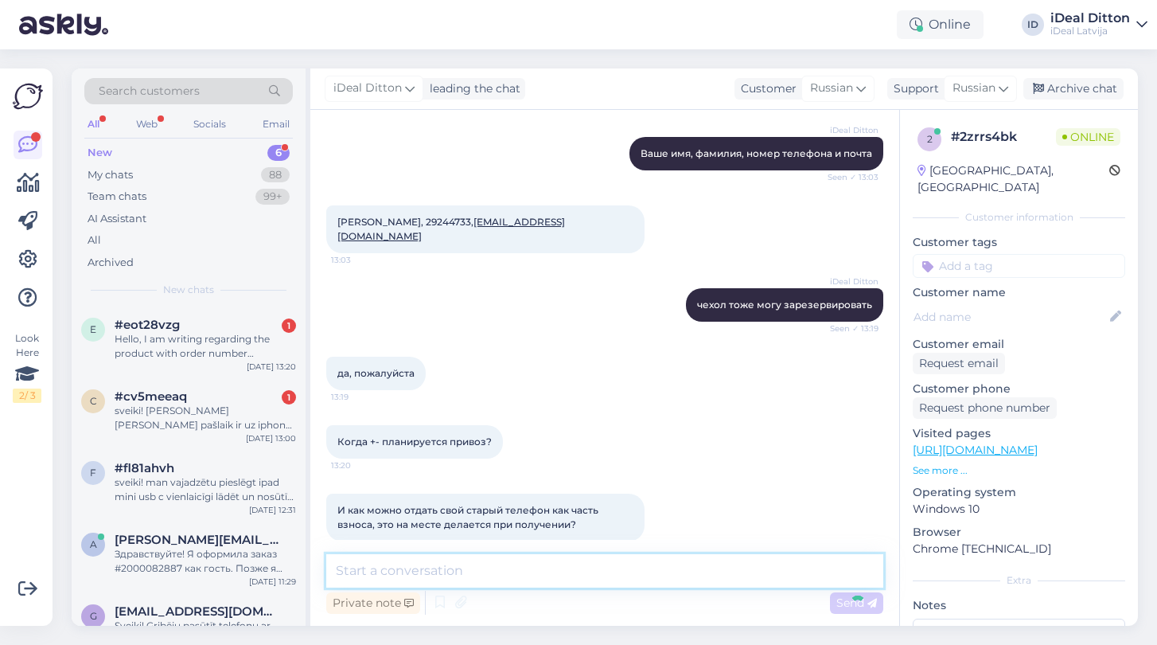
scroll to position [766, 0]
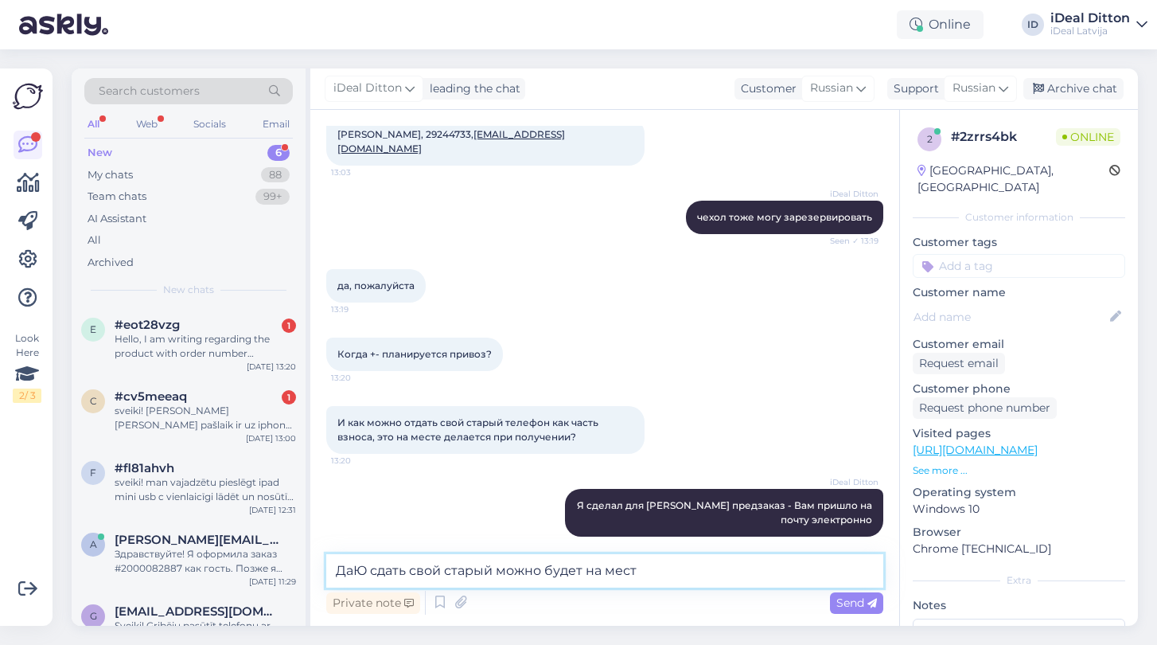
type textarea "ДаЮ сдать свой старый можно будет на месте"
